Goal: Task Accomplishment & Management: Use online tool/utility

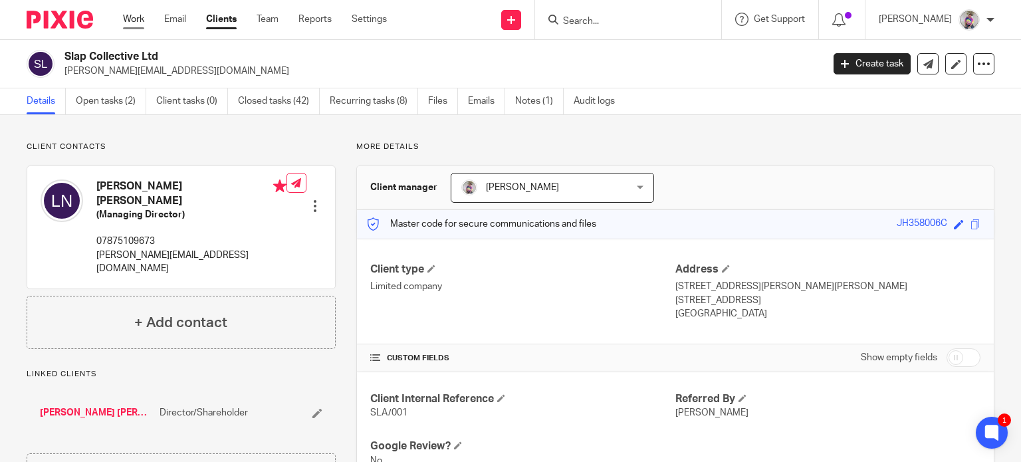
click at [139, 21] on link "Work" at bounding box center [133, 19] width 21 height 13
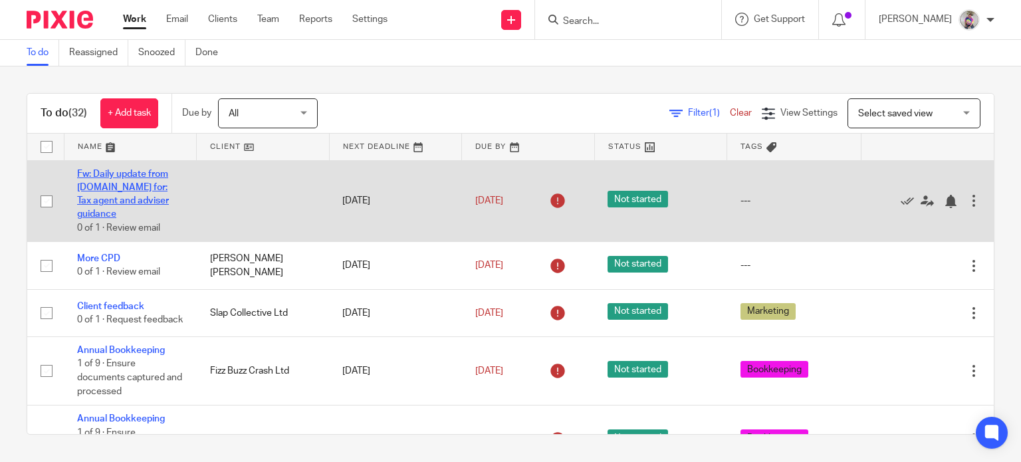
click at [129, 187] on link "Fw: Daily update from [DOMAIN_NAME] for: Tax agent and adviser guidance" at bounding box center [123, 194] width 92 height 50
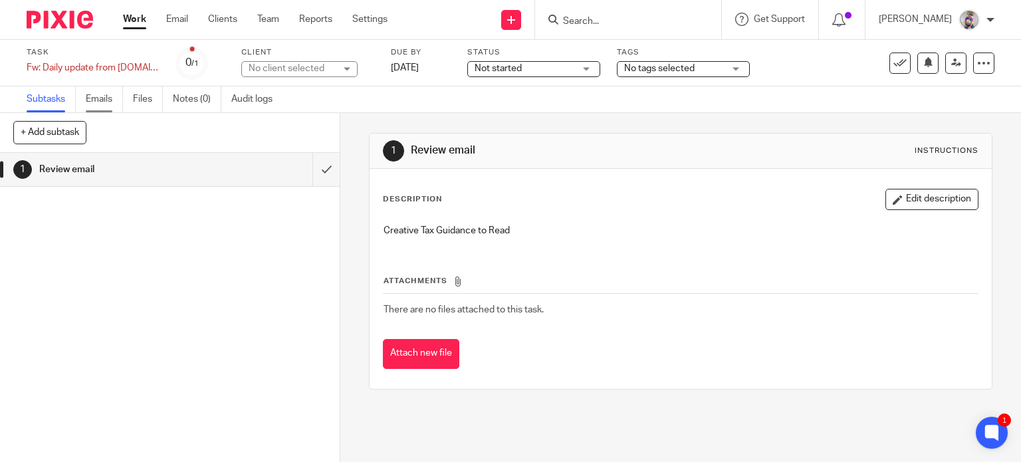
click at [109, 95] on link "Emails" at bounding box center [104, 99] width 37 height 26
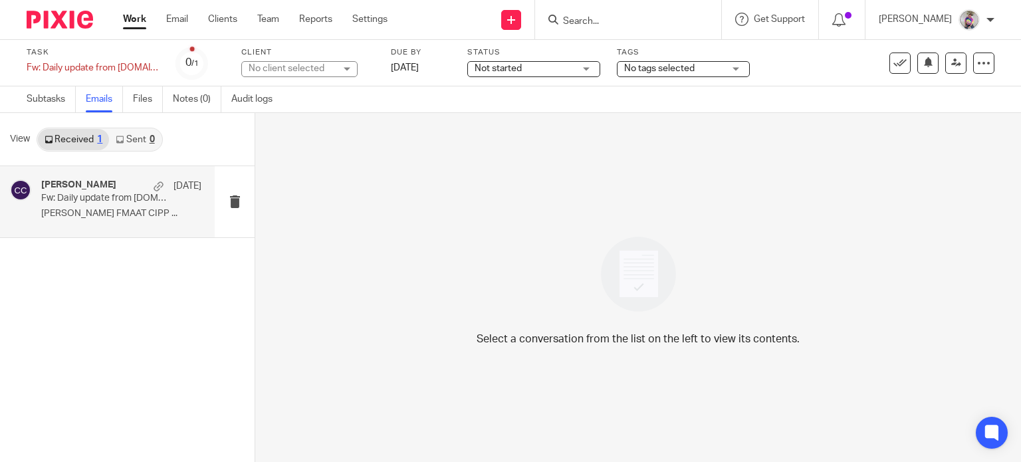
click at [89, 201] on p "Fw: Daily update from [DOMAIN_NAME] for: Tax agent and adviser guidance" at bounding box center [105, 198] width 128 height 11
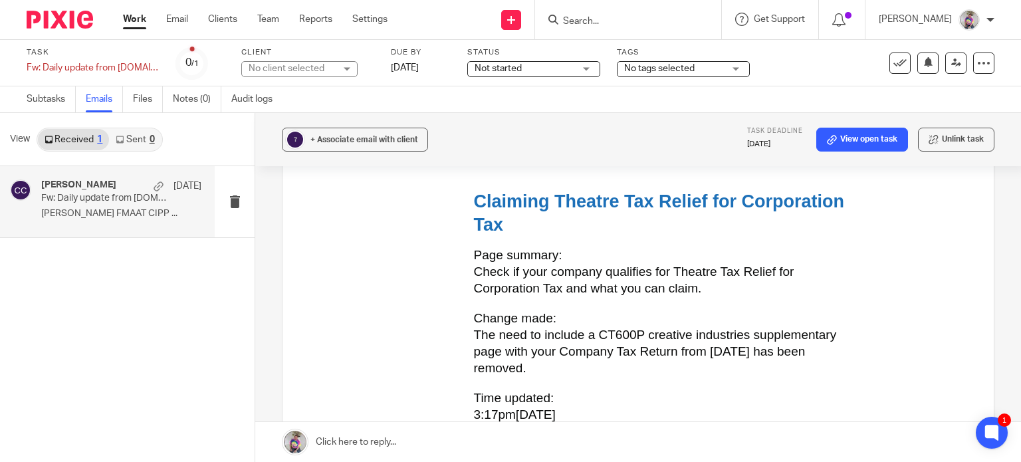
scroll to position [1595, 0]
click at [485, 205] on link "Claiming Theatre Tax Relief for Corporation Tax" at bounding box center [659, 212] width 371 height 43
